Goal: Information Seeking & Learning: Learn about a topic

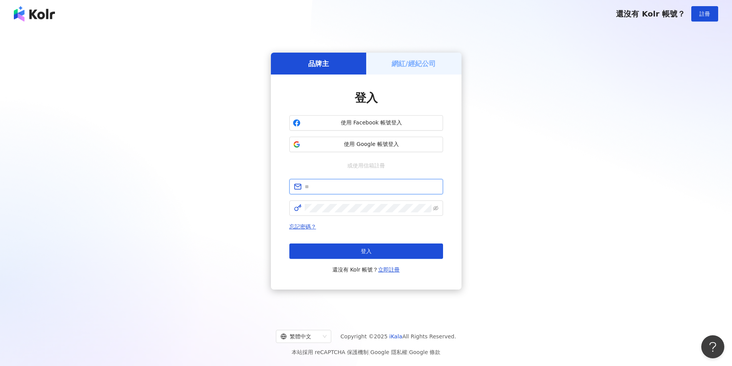
click at [328, 186] on input "text" at bounding box center [372, 186] width 134 height 8
type input "*"
paste input "**********"
type input "*"
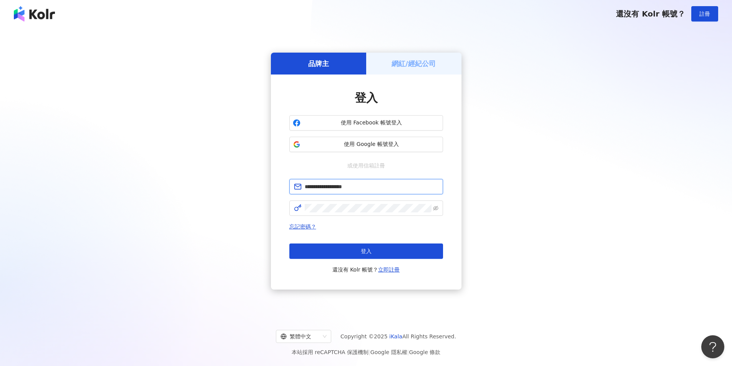
type input "**********"
click button "登入" at bounding box center [366, 250] width 154 height 15
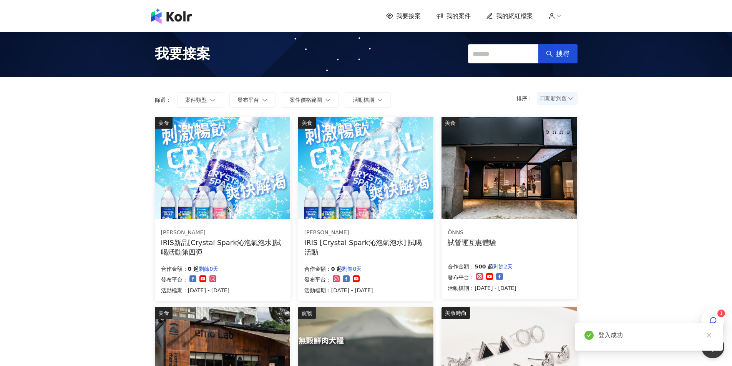
click at [717, 313] on sup "1" at bounding box center [721, 314] width 8 height 8
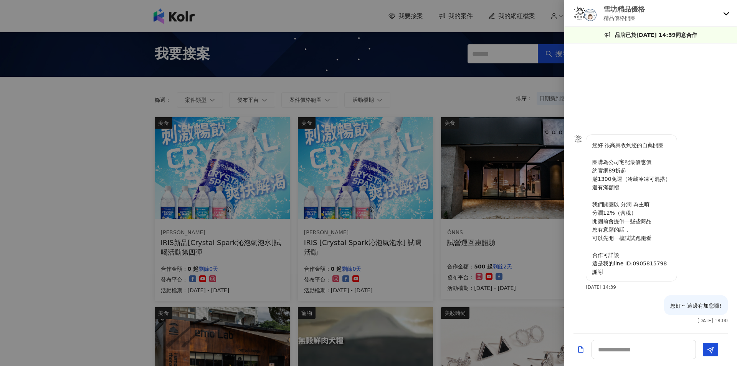
click at [727, 13] on icon at bounding box center [726, 13] width 6 height 6
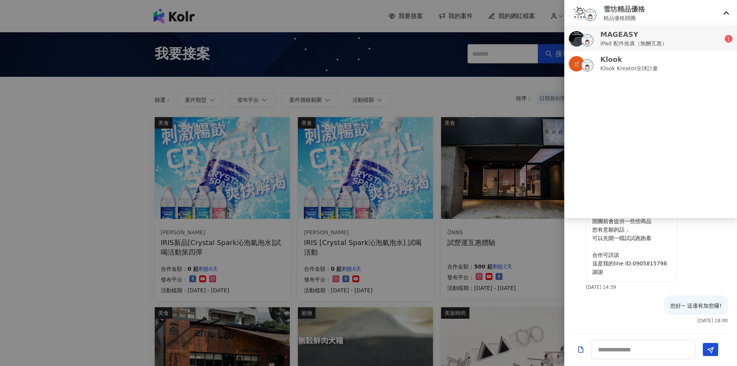
click at [642, 46] on p "iPad 配件推廣（無酬互惠）" at bounding box center [634, 43] width 67 height 8
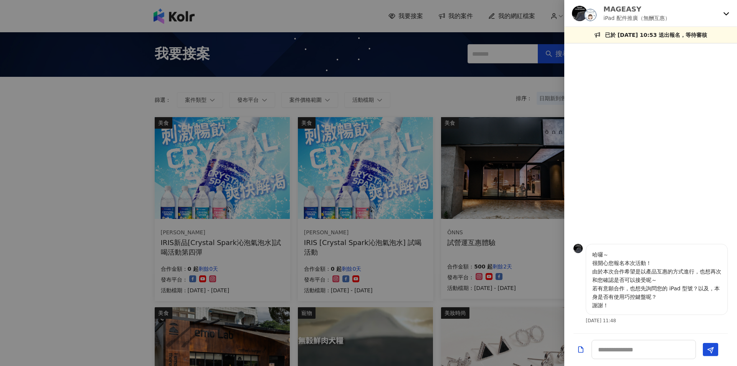
click at [725, 13] on icon at bounding box center [726, 13] width 5 height 3
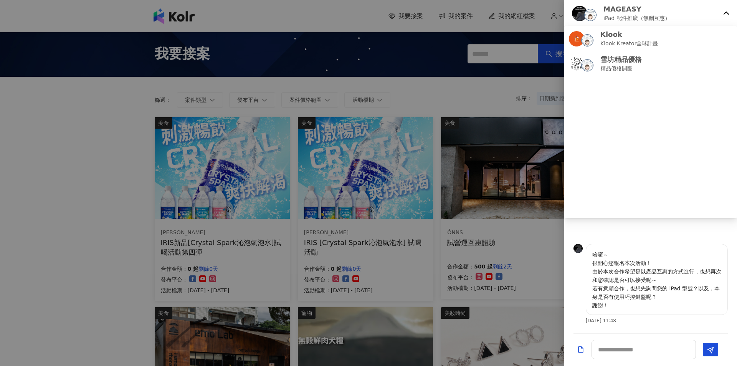
click at [728, 13] on icon at bounding box center [726, 13] width 5 height 3
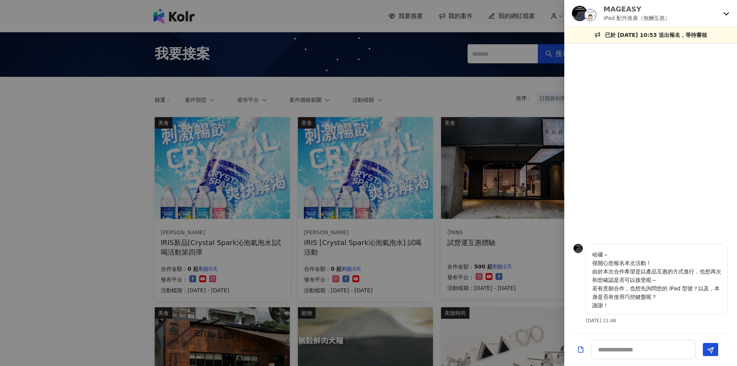
click at [728, 13] on icon at bounding box center [726, 13] width 6 height 6
click at [44, 123] on div at bounding box center [368, 183] width 737 height 366
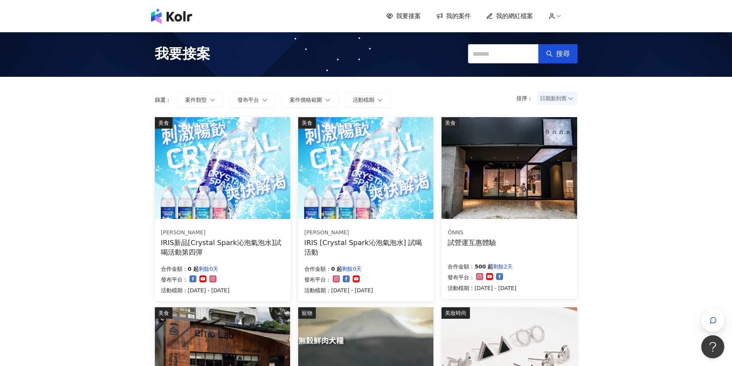
drag, startPoint x: 506, startPoint y: 172, endPoint x: 470, endPoint y: 195, distance: 42.2
click at [470, 195] on img at bounding box center [508, 168] width 135 height 102
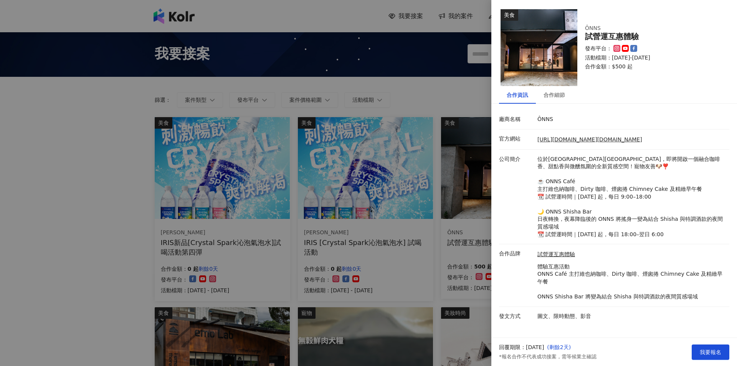
click at [182, 263] on div at bounding box center [368, 183] width 737 height 366
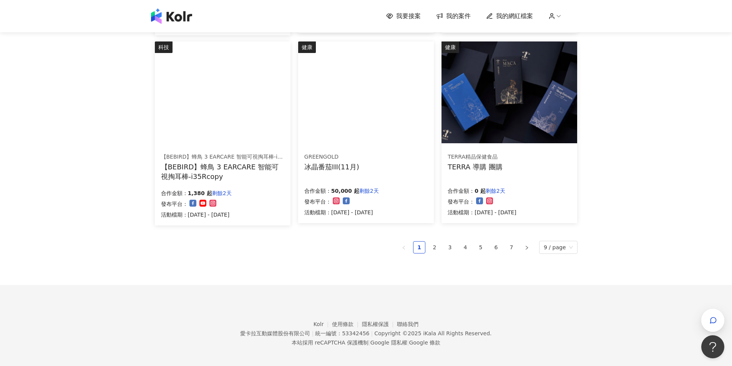
scroll to position [460, 0]
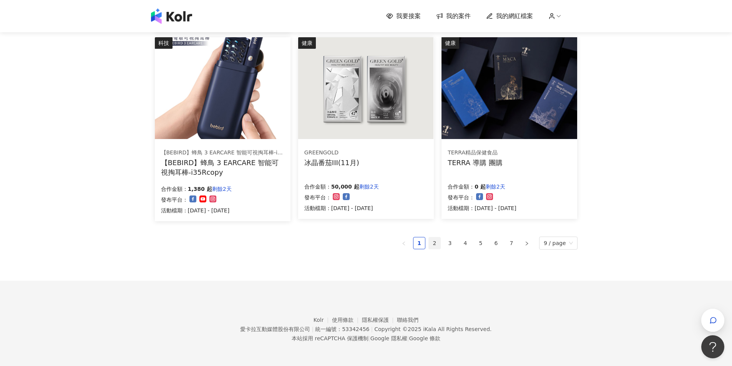
click at [434, 244] on link "2" at bounding box center [435, 243] width 12 height 12
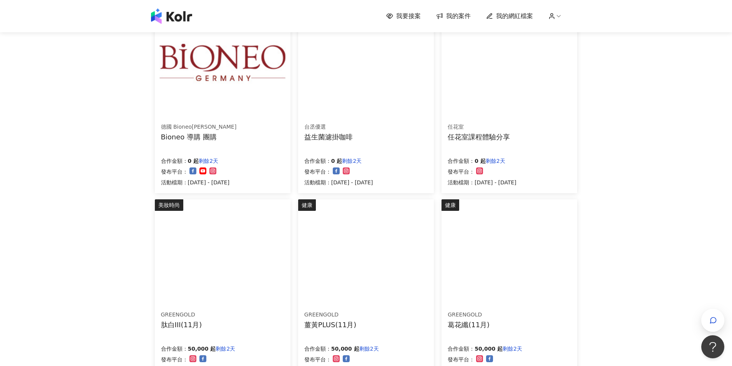
scroll to position [455, 0]
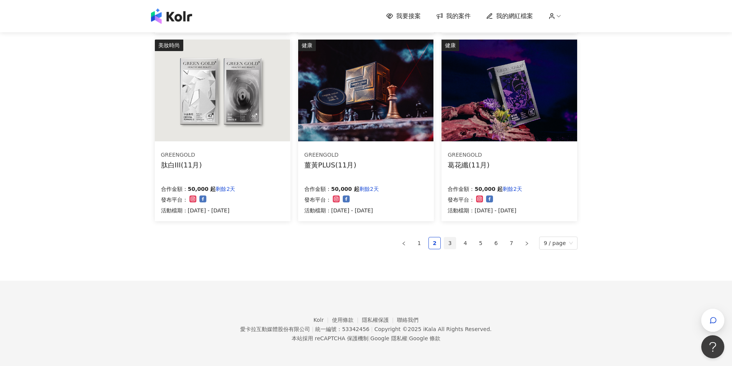
click at [450, 241] on link "3" at bounding box center [450, 243] width 12 height 12
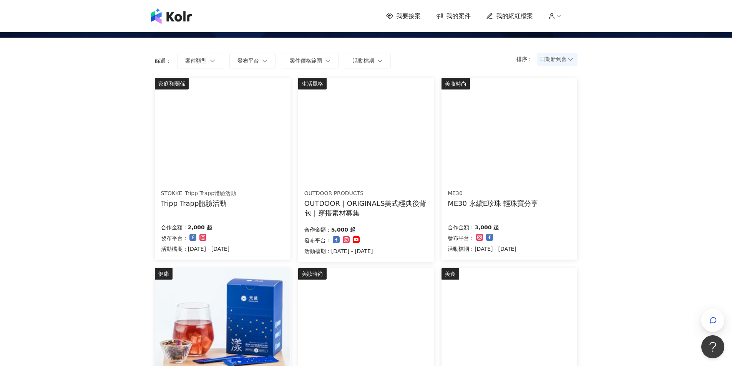
scroll to position [77, 0]
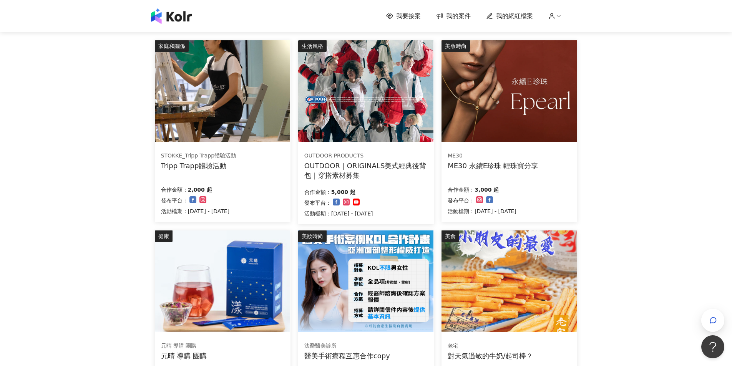
drag, startPoint x: 186, startPoint y: 115, endPoint x: 164, endPoint y: 163, distance: 53.1
click at [164, 163] on div "Tripp Trapp體驗活動" at bounding box center [198, 166] width 75 height 10
click at [212, 166] on div "Tripp Trapp體驗活動" at bounding box center [198, 166] width 75 height 10
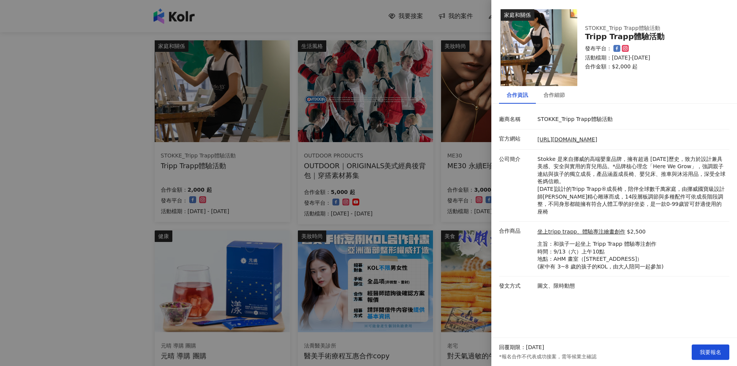
click at [381, 206] on div at bounding box center [368, 183] width 737 height 366
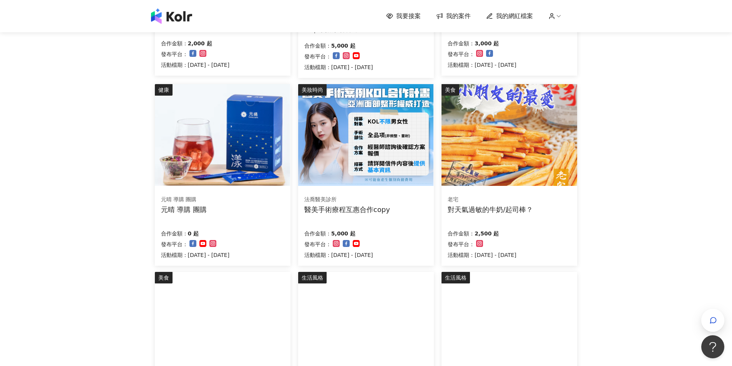
scroll to position [422, 0]
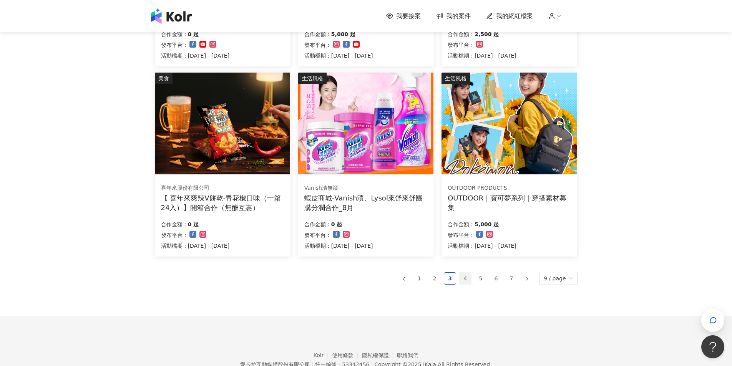
click at [465, 278] on link "4" at bounding box center [465, 279] width 12 height 12
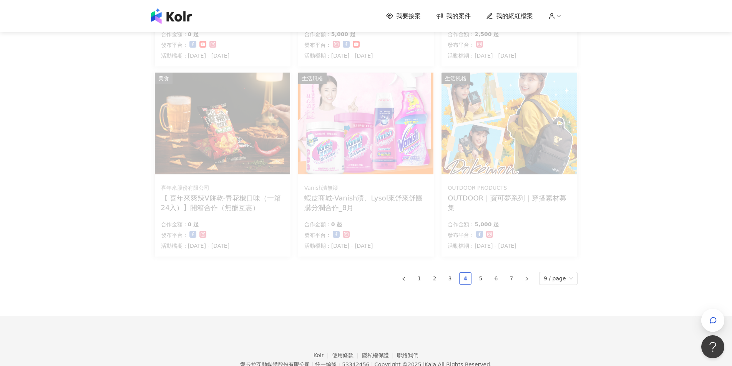
click at [467, 280] on link "4" at bounding box center [465, 279] width 12 height 12
click at [483, 278] on link "5" at bounding box center [481, 279] width 12 height 12
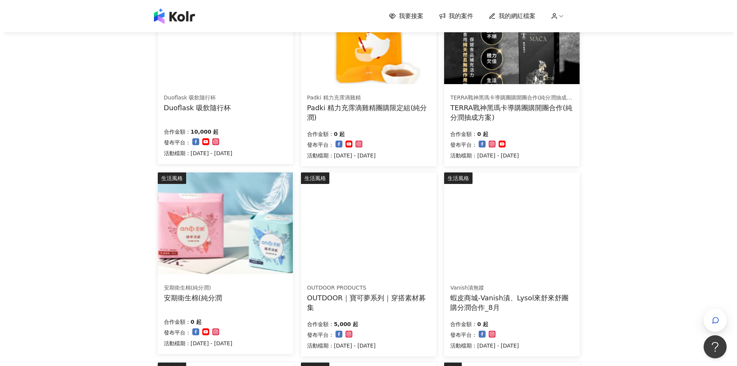
scroll to position [384, 0]
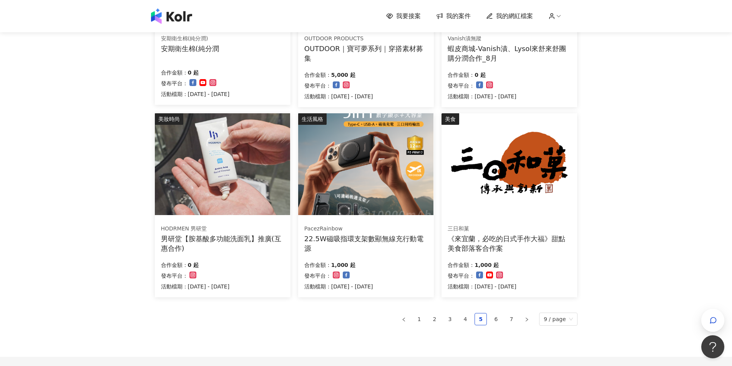
click at [520, 166] on img at bounding box center [508, 164] width 135 height 102
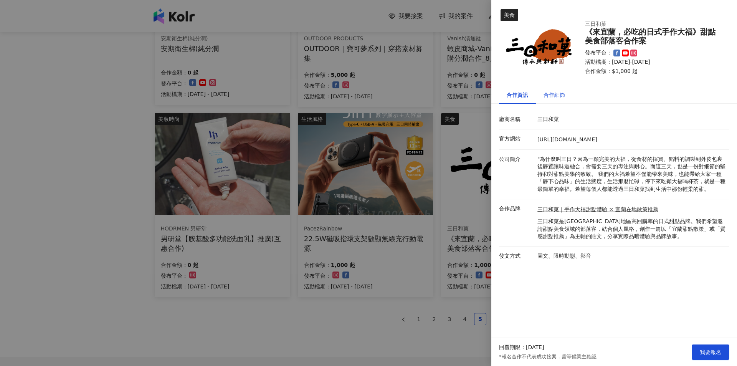
click at [557, 97] on div "合作細節" at bounding box center [555, 95] width 22 height 8
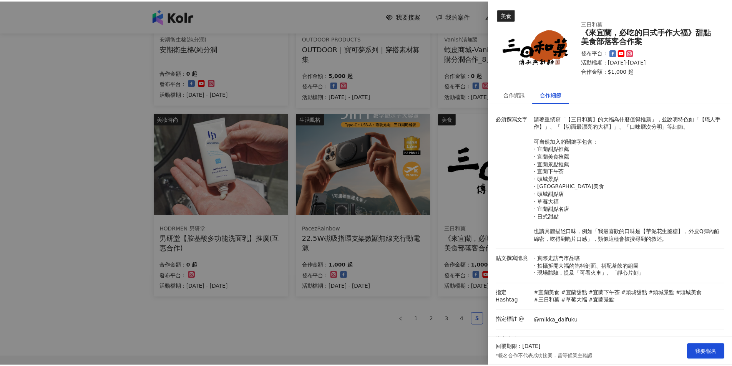
scroll to position [0, 0]
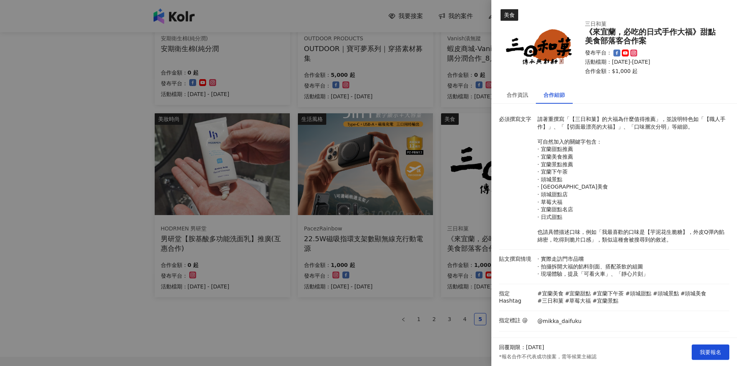
click at [412, 303] on div at bounding box center [368, 183] width 737 height 366
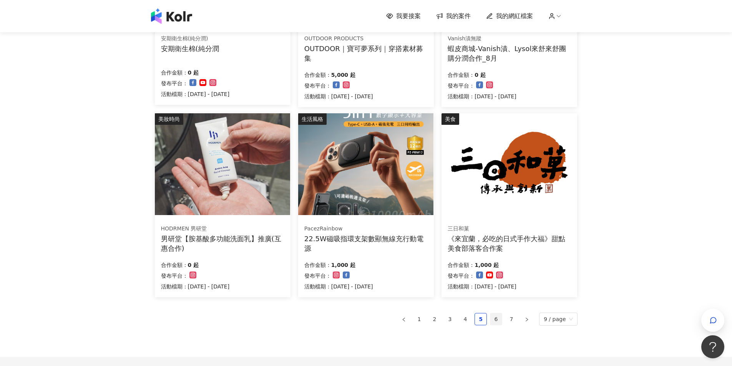
click at [496, 319] on link "6" at bounding box center [496, 319] width 12 height 12
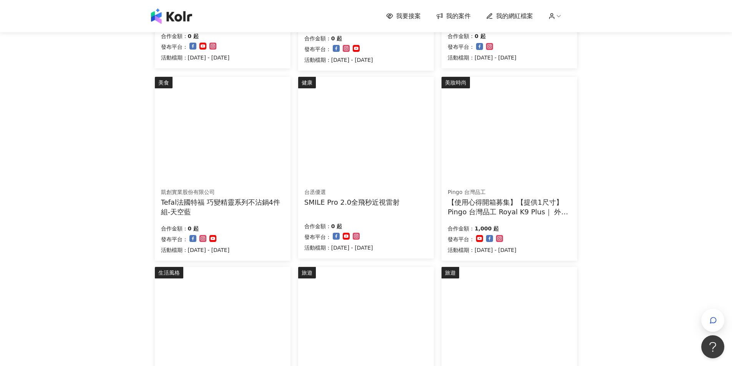
scroll to position [384, 0]
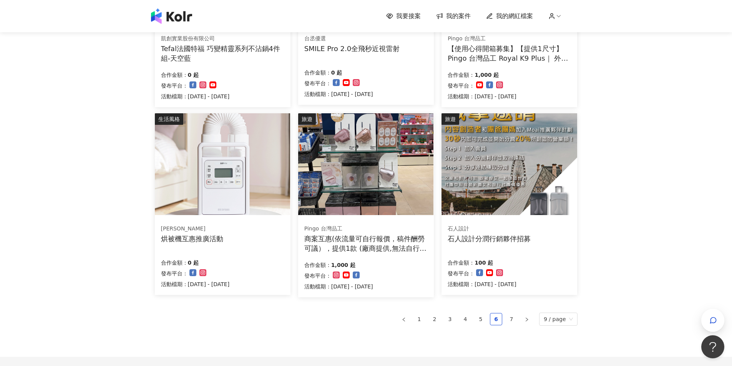
click at [223, 175] on img at bounding box center [222, 164] width 135 height 102
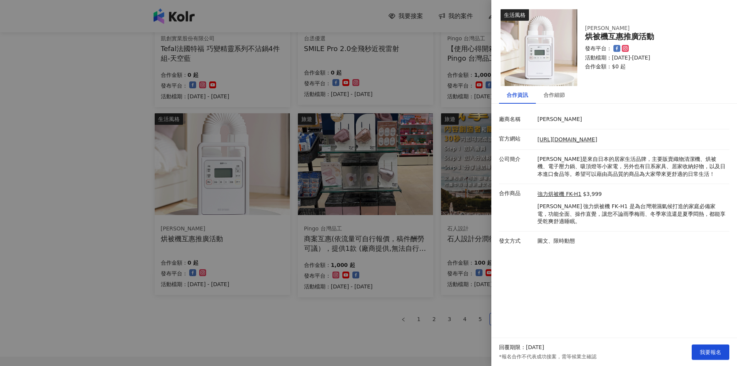
click at [338, 306] on div at bounding box center [368, 183] width 737 height 366
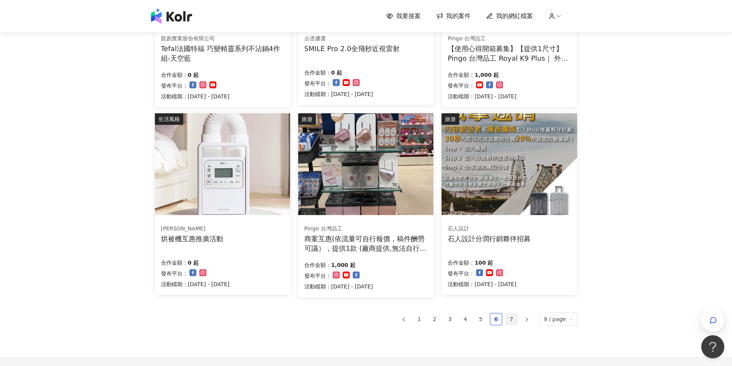
click at [512, 321] on link "7" at bounding box center [511, 319] width 12 height 12
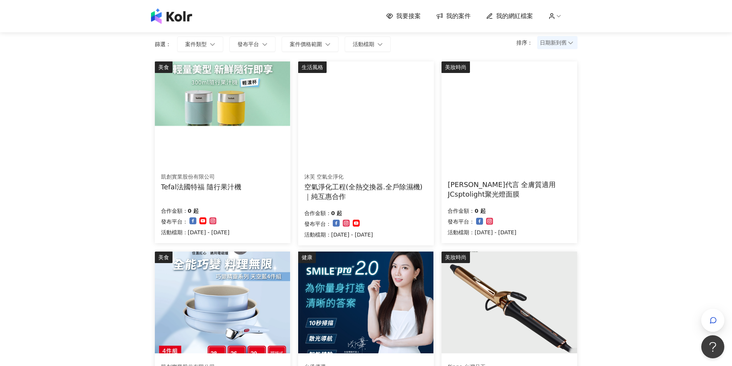
scroll to position [0, 0]
